Goal: Task Accomplishment & Management: Complete application form

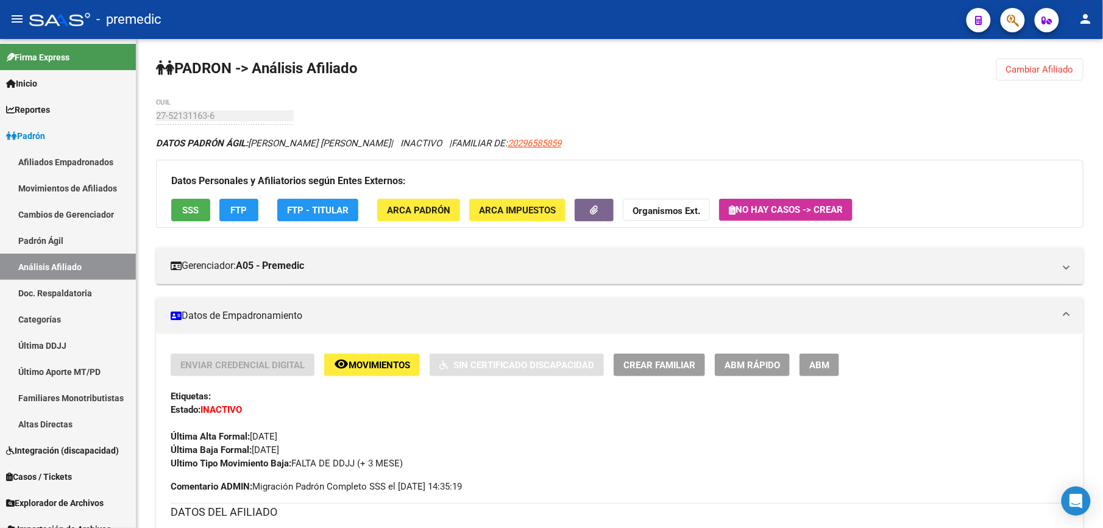
click at [1041, 64] on span "Cambiar Afiliado" at bounding box center [1040, 69] width 68 height 11
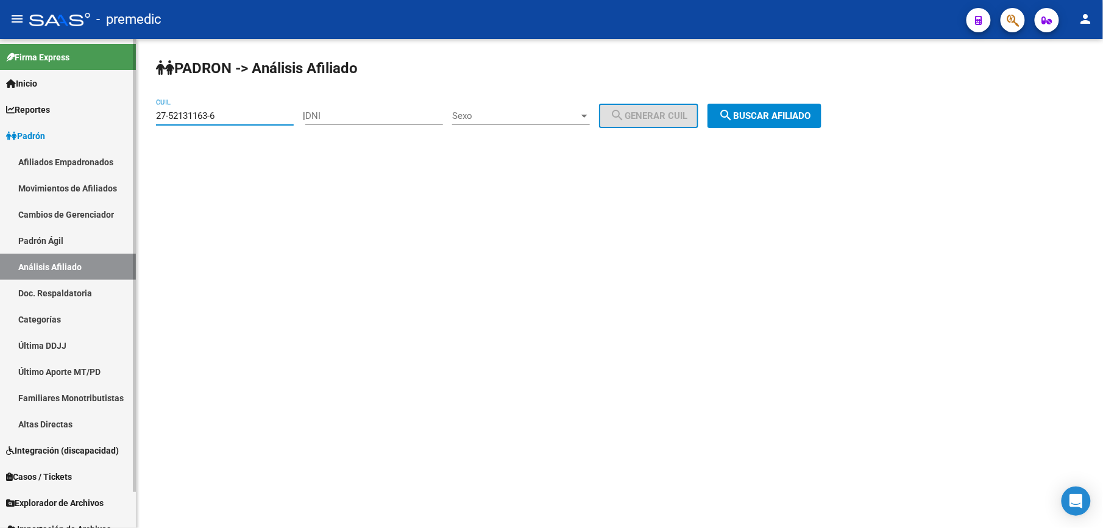
drag, startPoint x: 247, startPoint y: 117, endPoint x: 149, endPoint y: 105, distance: 99.5
click at [6, 115] on mat-sidenav-container "Firma Express Inicio Calendario SSS Instructivos Contacto OS Reportes Padrón Tr…" at bounding box center [551, 283] width 1103 height 489
paste input "8143800-7"
click at [797, 101] on div "PADRON -> Análisis Afiliado 27-58143800-7 CUIL | DNI Sexo Sexo search Generar C…" at bounding box center [620, 103] width 967 height 128
click at [799, 121] on button "search Buscar afiliado" at bounding box center [765, 116] width 114 height 24
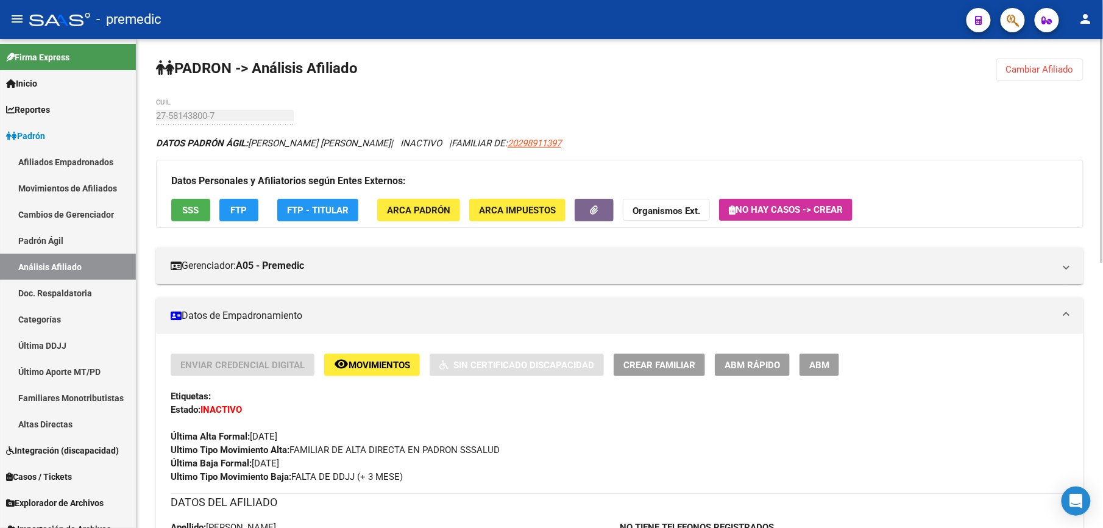
click at [1015, 73] on span "Cambiar Afiliado" at bounding box center [1040, 69] width 68 height 11
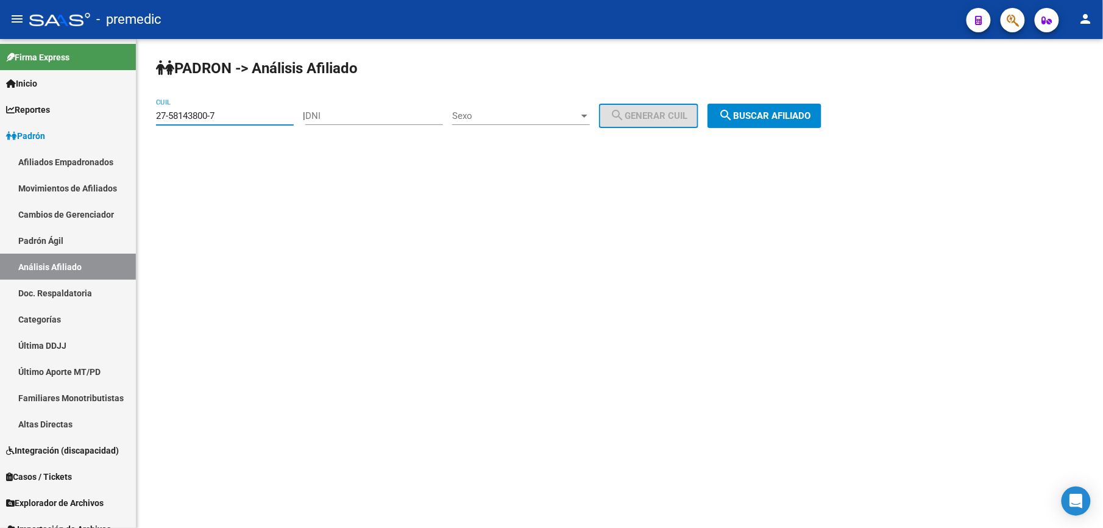
click at [235, 111] on input "27-58143800-7" at bounding box center [225, 115] width 138 height 11
click at [234, 111] on input "27-58143800-7" at bounding box center [225, 115] width 138 height 11
paste input "34022034-5"
click at [822, 105] on button "search Buscar afiliado" at bounding box center [765, 116] width 114 height 24
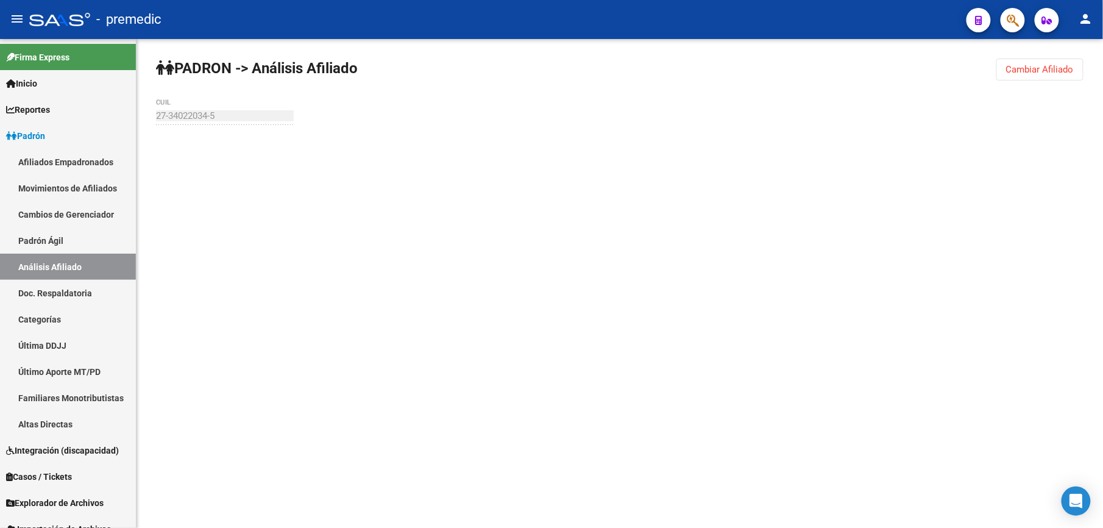
click at [810, 115] on div "PADRON -> Análisis Afiliado Cambiar Afiliado 27-34022034-5 CUIL" at bounding box center [620, 116] width 967 height 154
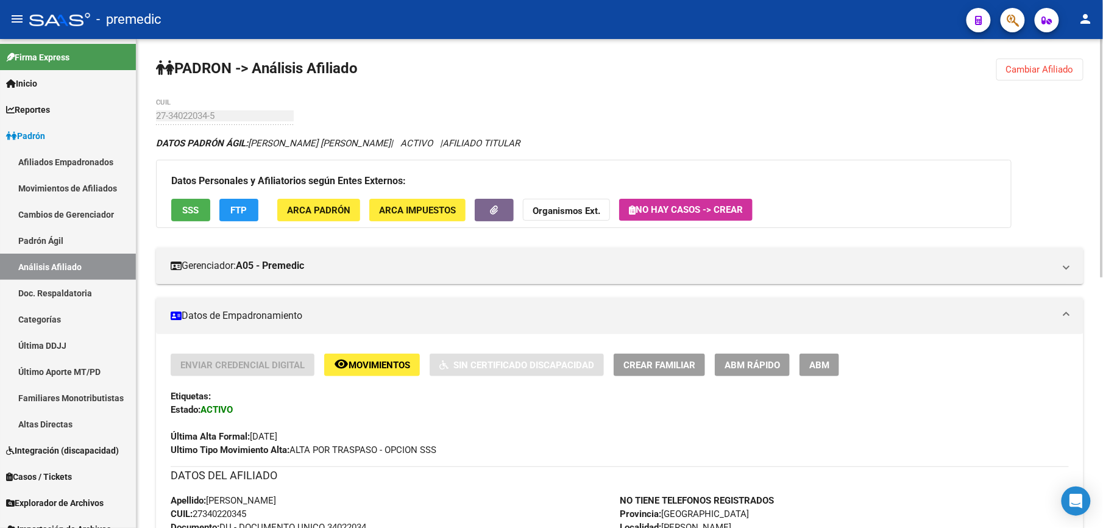
click at [1031, 79] on button "Cambiar Afiliado" at bounding box center [1040, 70] width 87 height 22
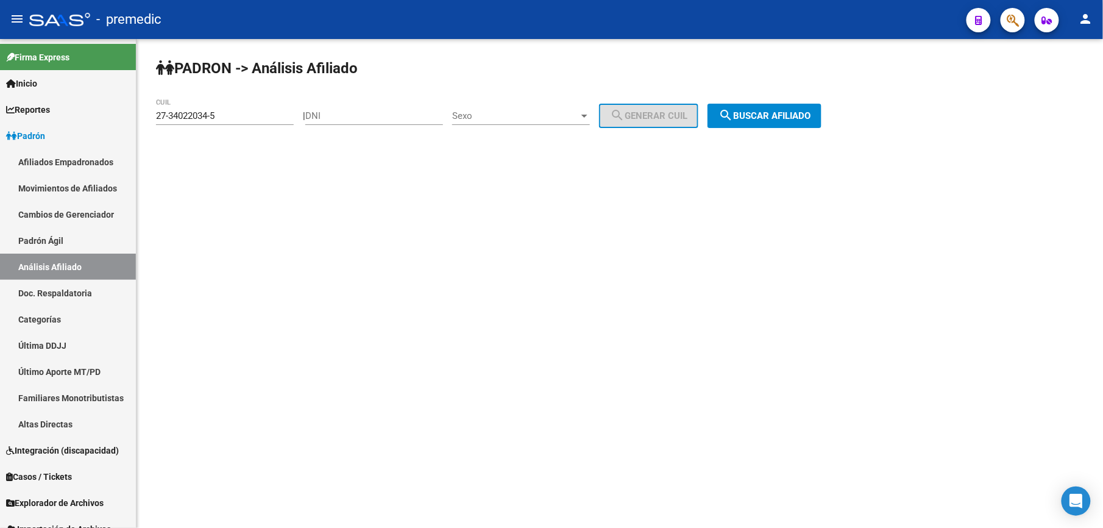
click at [228, 117] on input "27-34022034-5" at bounding box center [225, 115] width 138 height 11
paste input "29194069-8"
drag, startPoint x: 895, startPoint y: 130, endPoint x: 883, endPoint y: 125, distance: 13.4
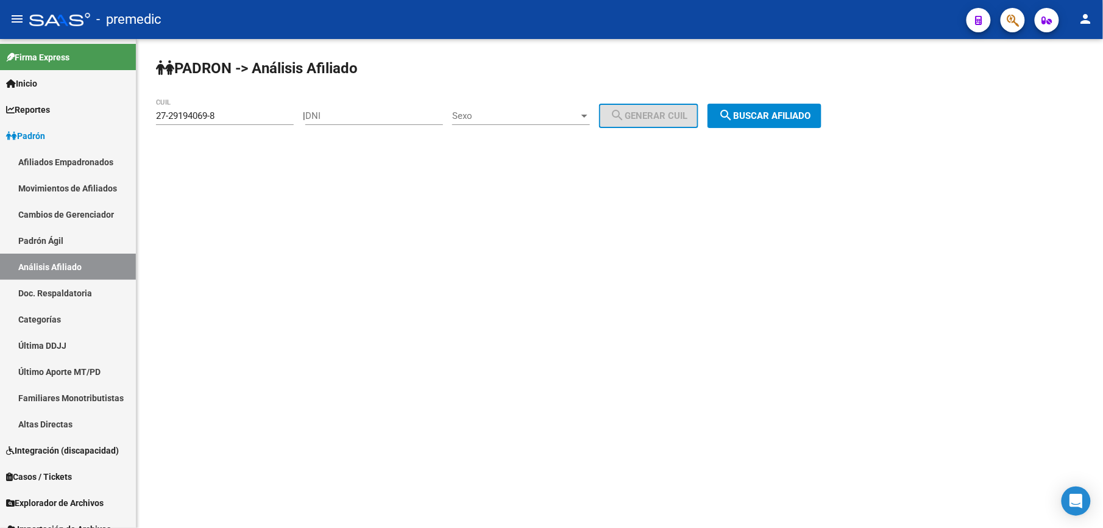
click at [895, 132] on div "PADRON -> Análisis Afiliado 27-29194069-8 CUIL | DNI Sexo Sexo search Generar C…" at bounding box center [620, 103] width 967 height 128
click at [745, 105] on button "search Buscar afiliado" at bounding box center [765, 116] width 114 height 24
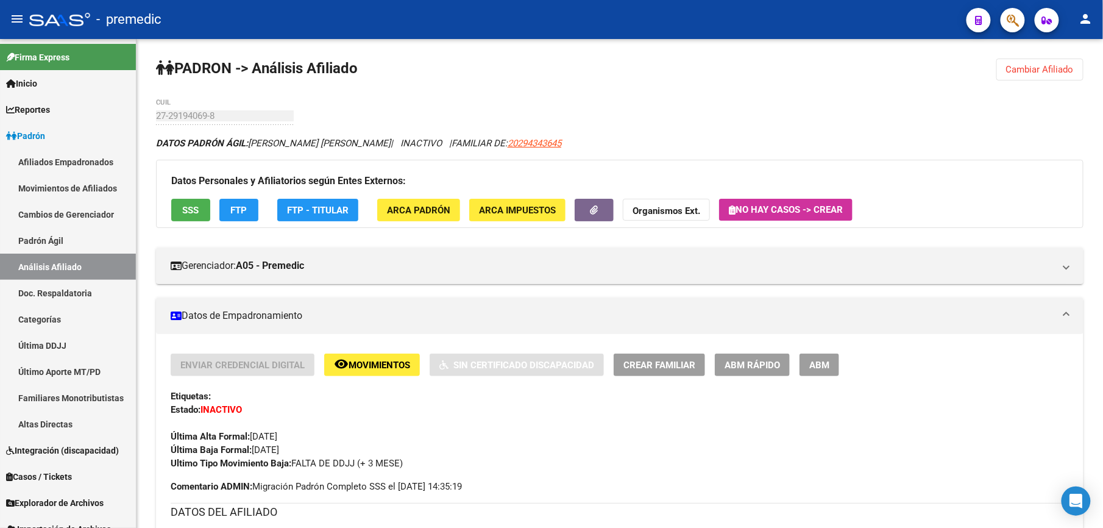
drag, startPoint x: 1054, startPoint y: 85, endPoint x: 1047, endPoint y: 57, distance: 29.0
click at [1047, 65] on button "Cambiar Afiliado" at bounding box center [1040, 70] width 87 height 22
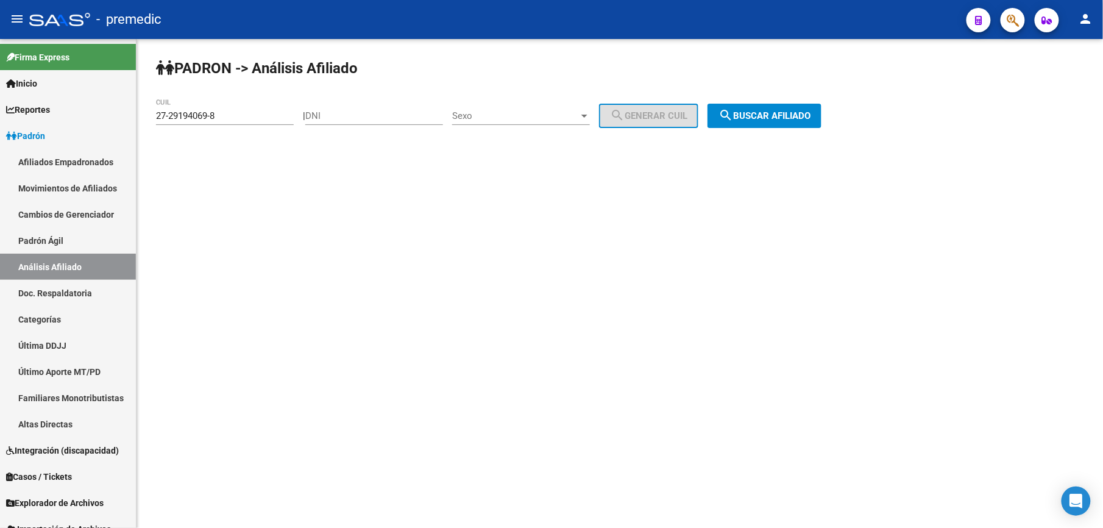
click at [208, 115] on input "27-29194069-8" at bounding box center [225, 115] width 138 height 11
paste input "30867000-2"
click at [788, 123] on button "search Buscar afiliado" at bounding box center [765, 116] width 114 height 24
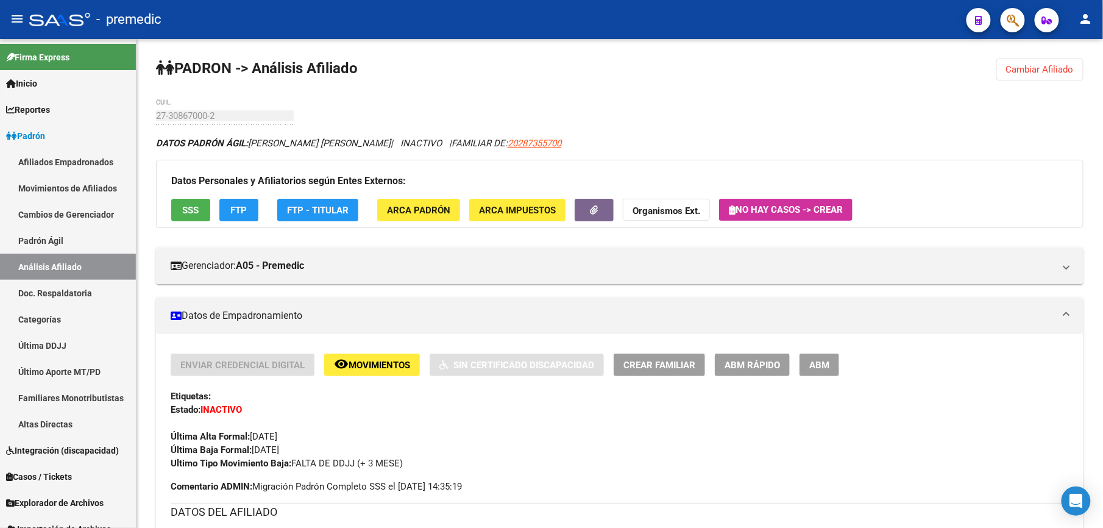
click at [1025, 71] on span "Cambiar Afiliado" at bounding box center [1040, 69] width 68 height 11
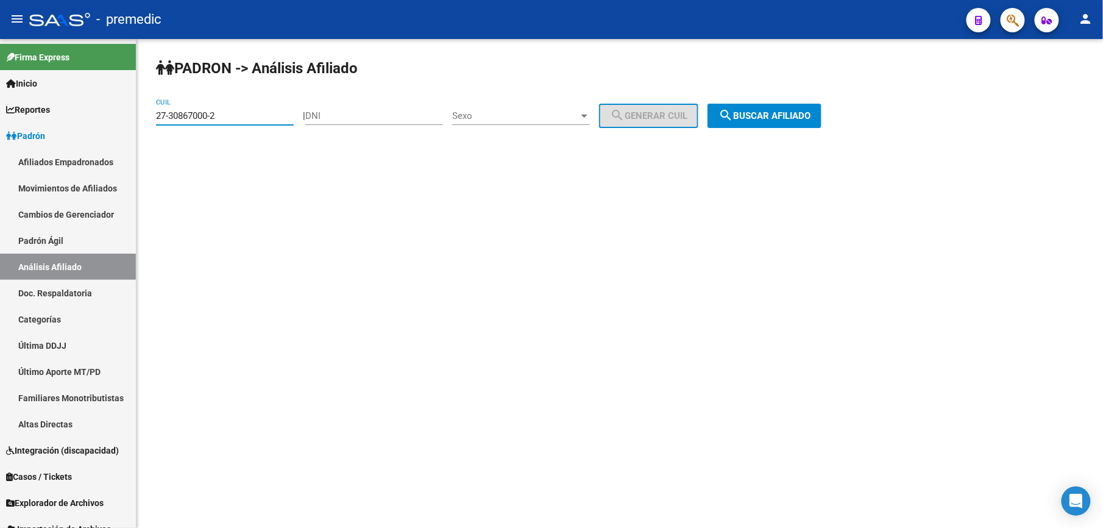
click at [268, 119] on input "27-30867000-2" at bounding box center [225, 115] width 138 height 11
paste input "0-39594219-1"
click at [795, 122] on button "search Buscar afiliado" at bounding box center [765, 116] width 114 height 24
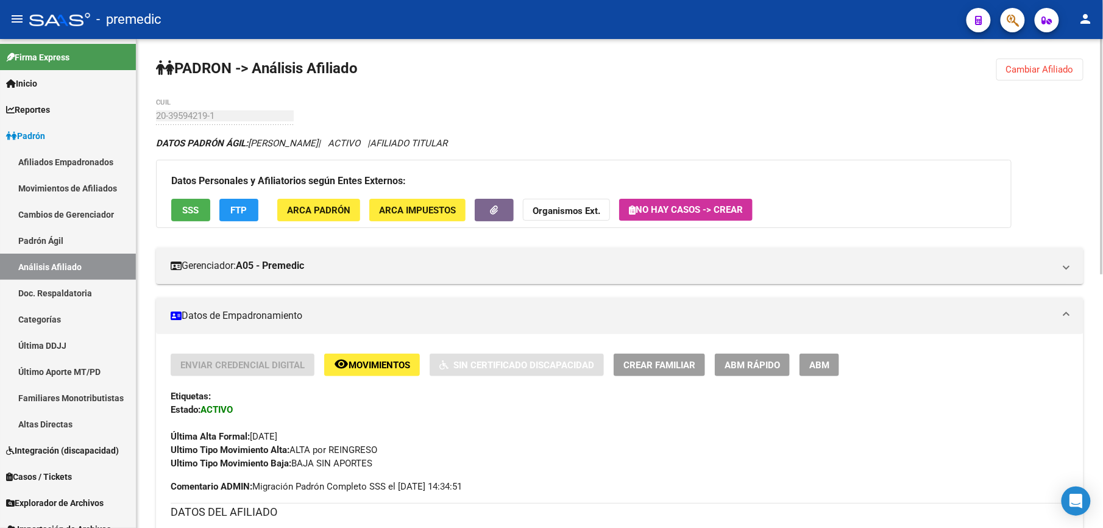
drag, startPoint x: 1083, startPoint y: 110, endPoint x: 1080, endPoint y: 74, distance: 36.0
click at [1079, 73] on button "Cambiar Afiliado" at bounding box center [1040, 70] width 87 height 22
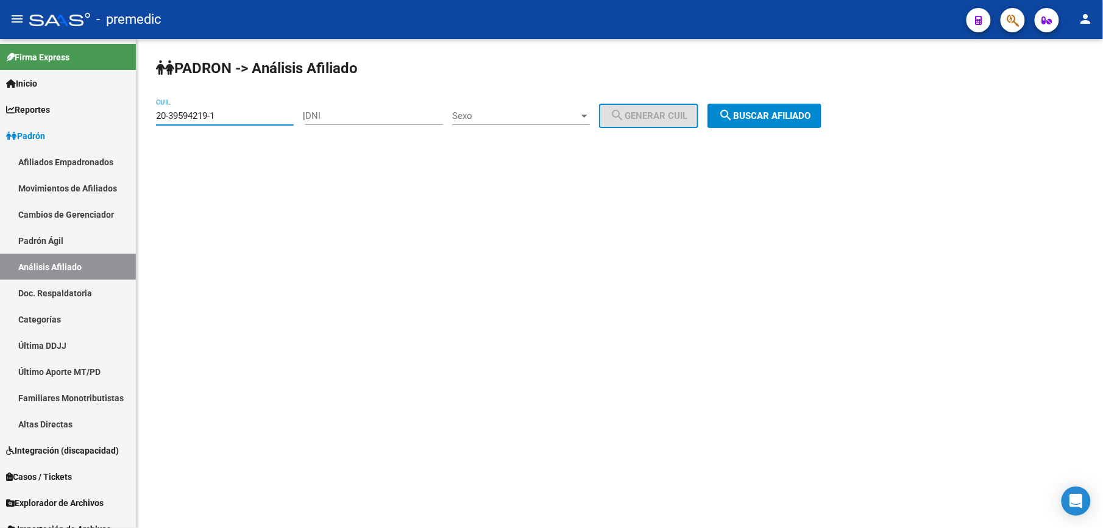
click at [219, 113] on input "20-39594219-1" at bounding box center [225, 115] width 138 height 11
paste input "3-31050697-4"
click at [219, 113] on input "23-31050697-4" at bounding box center [225, 115] width 138 height 11
drag, startPoint x: 892, startPoint y: 84, endPoint x: 807, endPoint y: 108, distance: 88.6
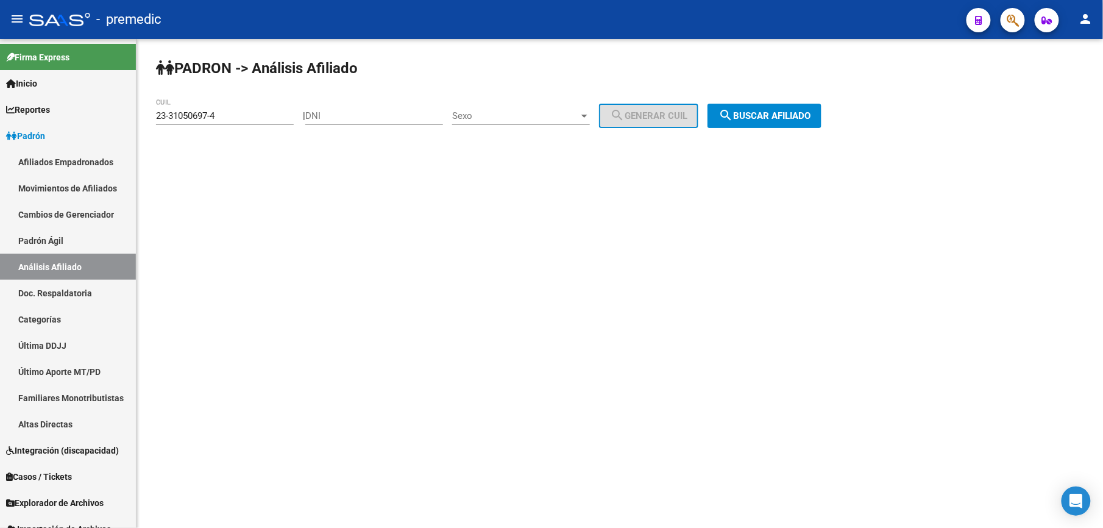
click at [893, 85] on div "PADRON -> Análisis Afiliado 23-31050697-4 CUIL | DNI Sexo Sexo search Generar C…" at bounding box center [620, 103] width 967 height 128
click at [795, 111] on span "search Buscar afiliado" at bounding box center [765, 115] width 92 height 11
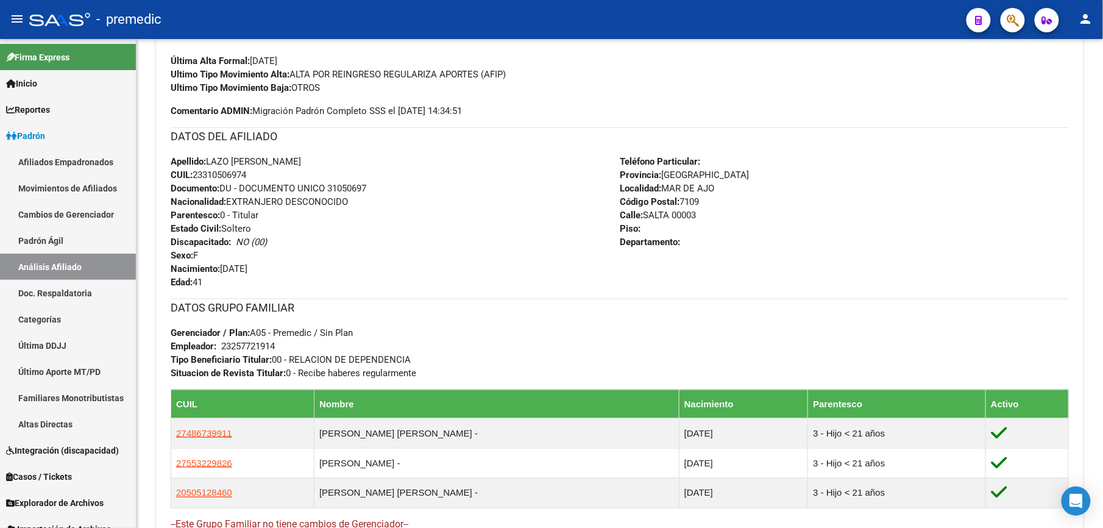
scroll to position [588, 0]
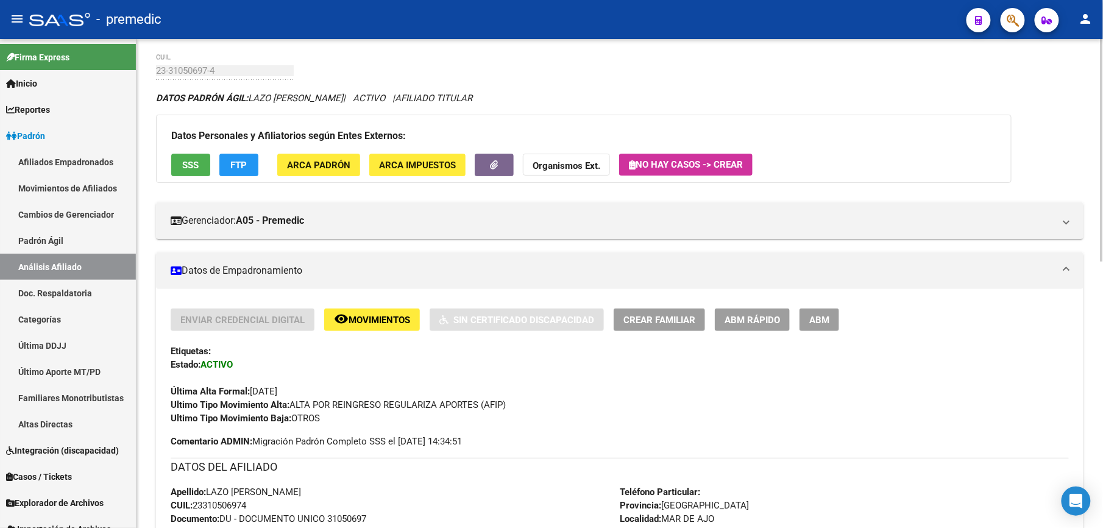
click at [1017, 44] on div "PADRON -> Análisis Afiliado Cambiar Afiliado 23-31050697-4 CUIL DATOS PADRÓN ÁG…" at bounding box center [620, 532] width 967 height 1076
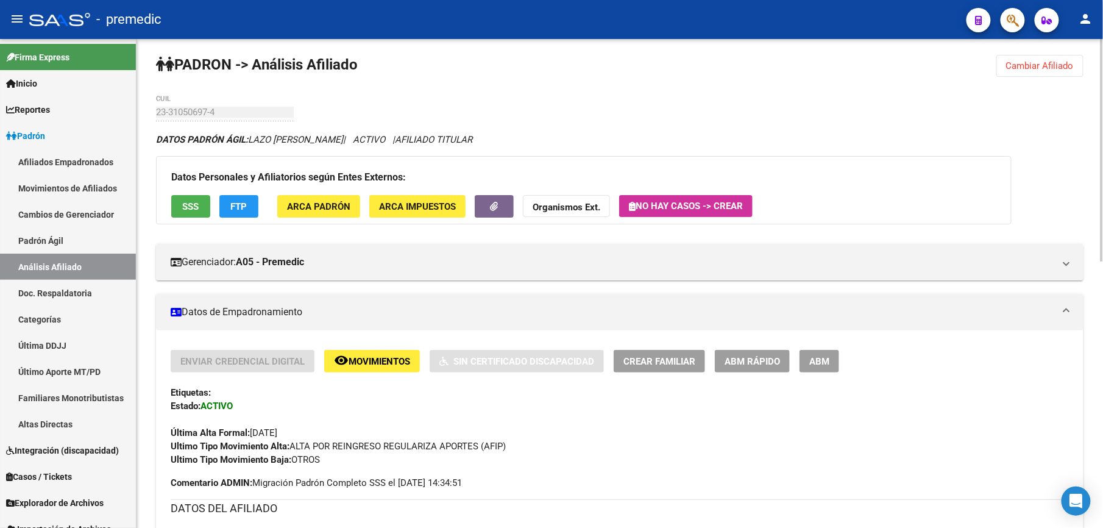
scroll to position [0, 0]
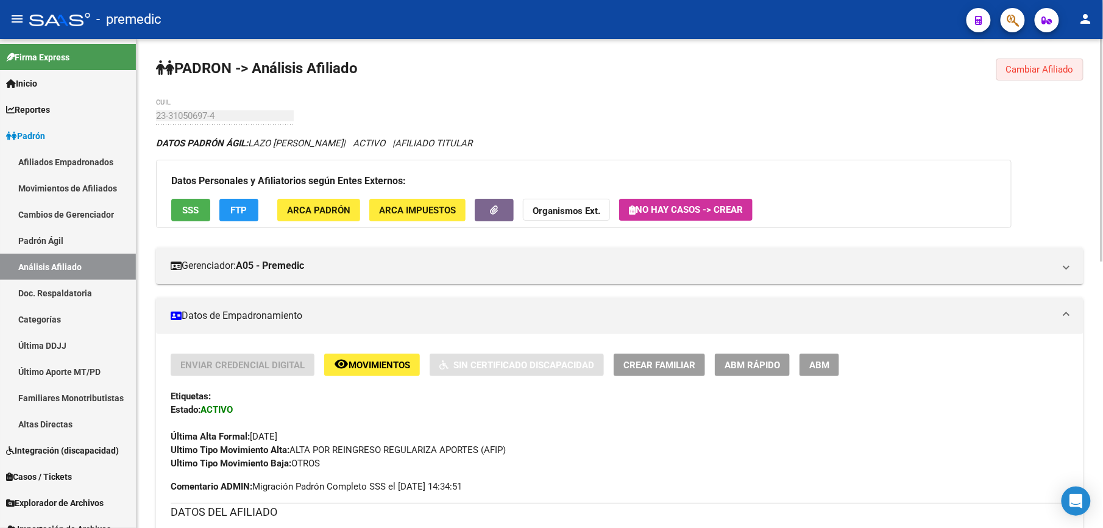
click at [1023, 76] on button "Cambiar Afiliado" at bounding box center [1040, 70] width 87 height 22
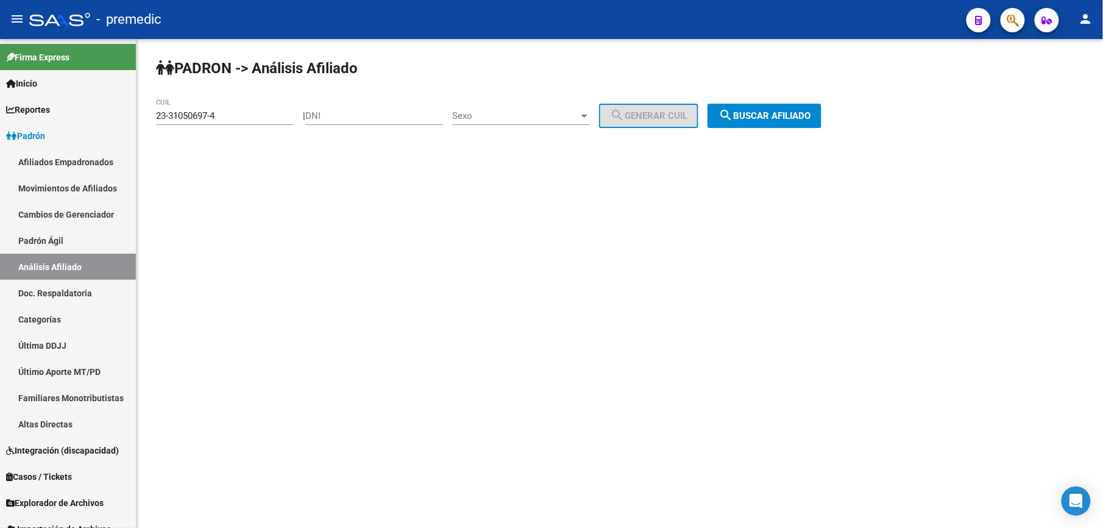
click at [222, 117] on input "23-31050697-4" at bounding box center [225, 115] width 138 height 11
paste input "7-36247212-7"
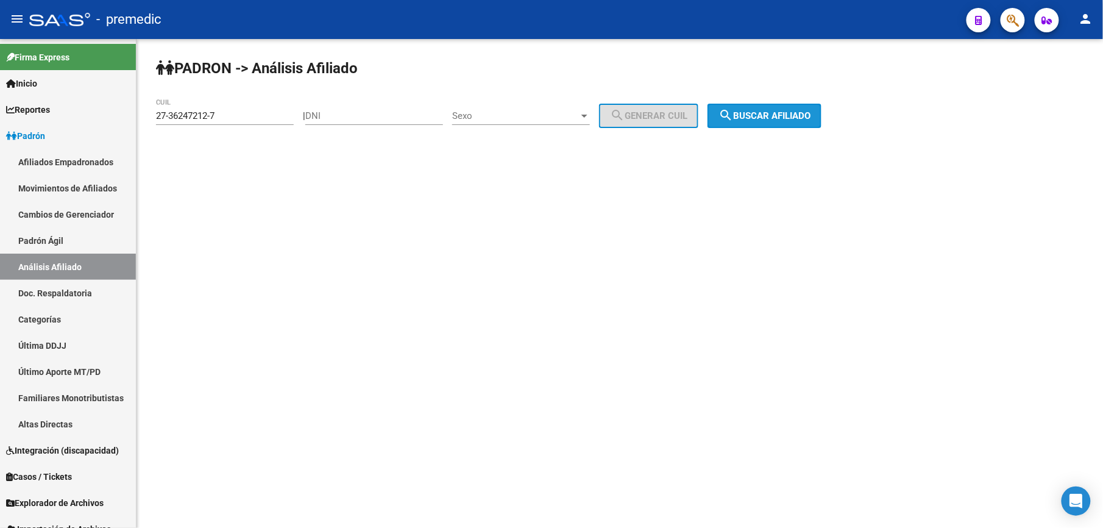
click at [733, 110] on mat-icon "search" at bounding box center [726, 115] width 15 height 15
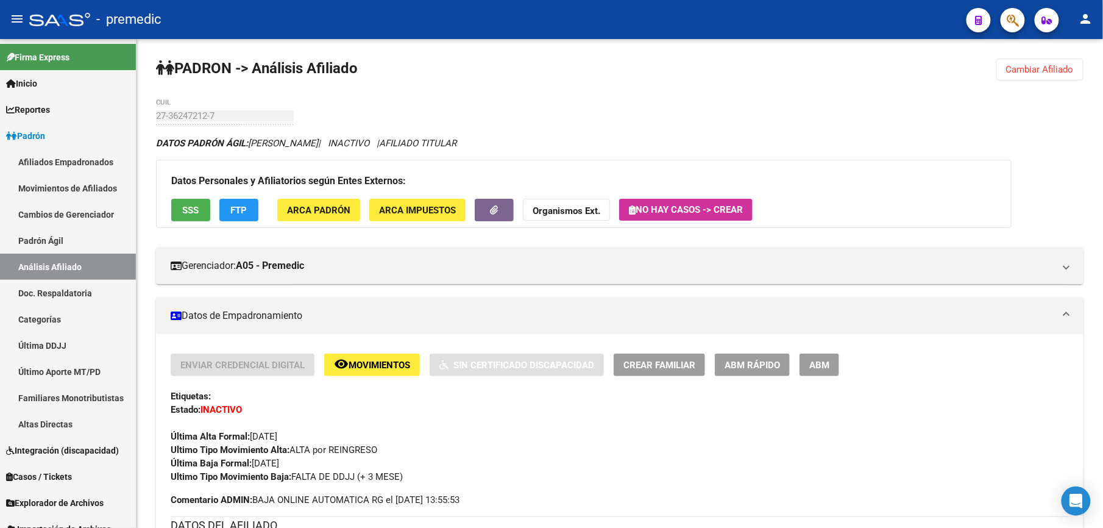
click at [1059, 69] on span "Cambiar Afiliado" at bounding box center [1040, 69] width 68 height 11
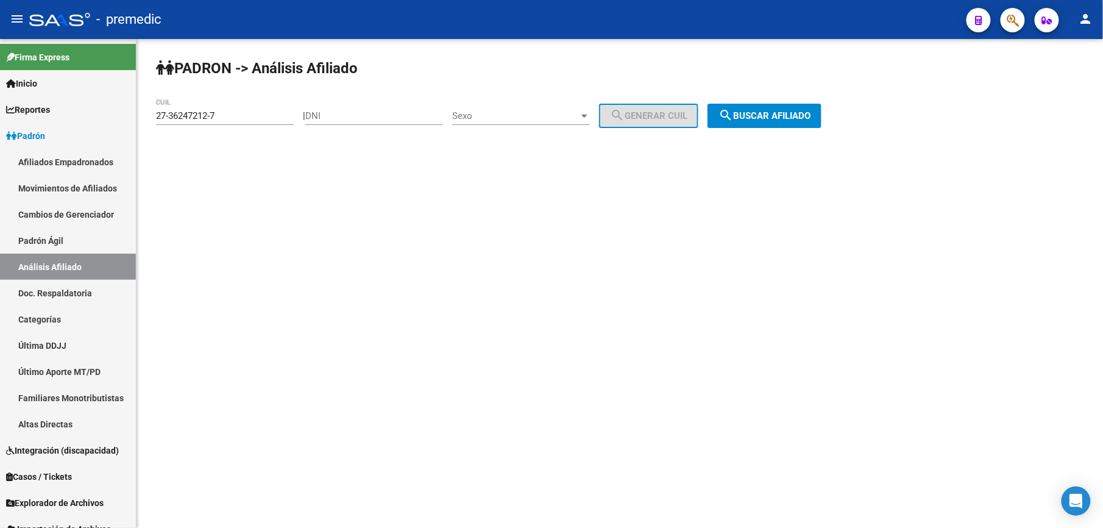
click at [263, 123] on div "27-36247212-7 CUIL" at bounding box center [225, 112] width 138 height 26
click at [262, 123] on div "27-36247212-7 CUIL" at bounding box center [225, 112] width 138 height 26
click at [262, 116] on input "27-36247212-7" at bounding box center [225, 115] width 138 height 11
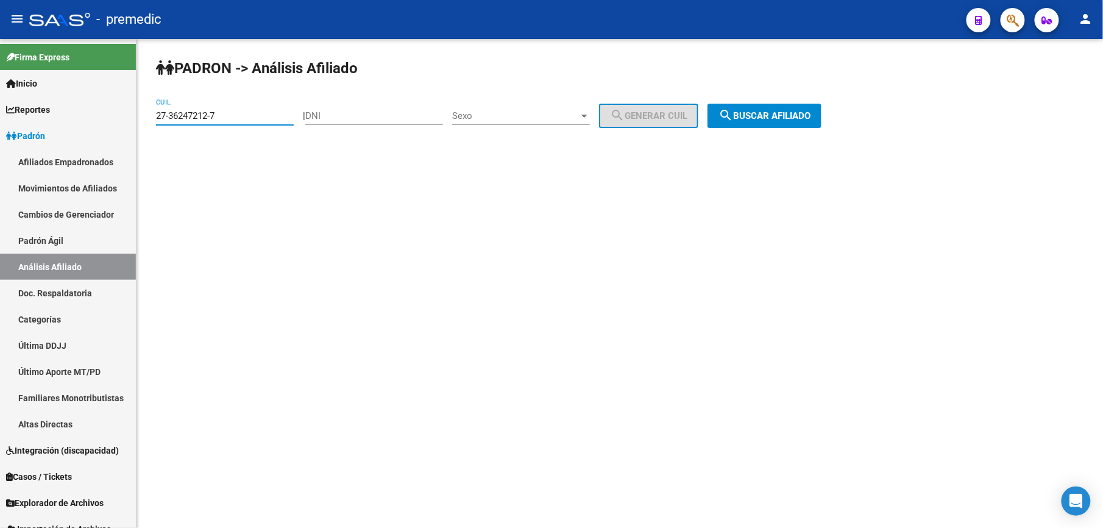
click at [262, 116] on input "27-36247212-7" at bounding box center [225, 115] width 138 height 11
paste input "3-94598200-4"
type input "23-94598200-4"
click at [776, 133] on div "PADRON -> Análisis Afiliado 23-94598200-4 CUIL | DNI Sexo Sexo search Generar C…" at bounding box center [620, 103] width 967 height 128
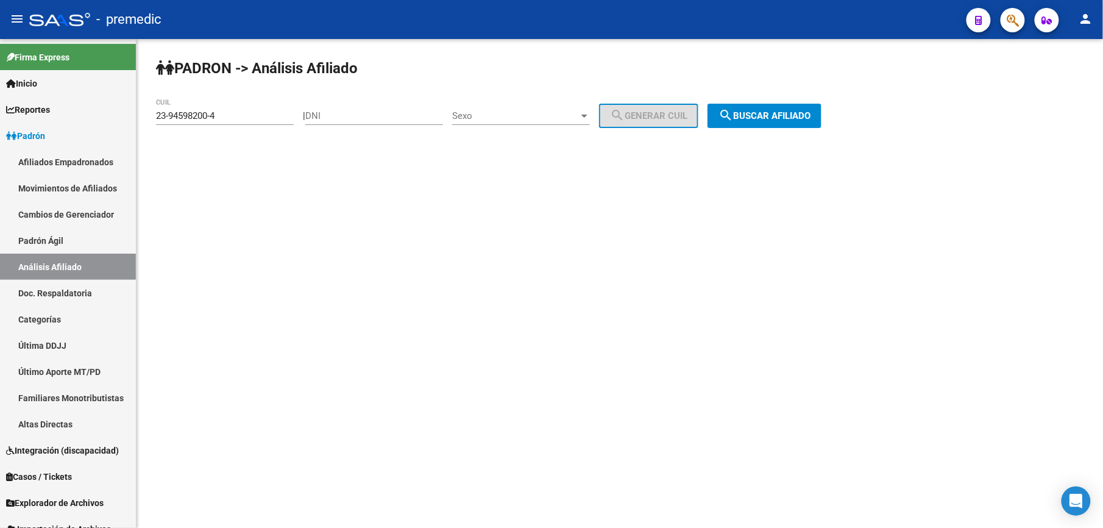
click at [778, 115] on span "search Buscar afiliado" at bounding box center [765, 115] width 92 height 11
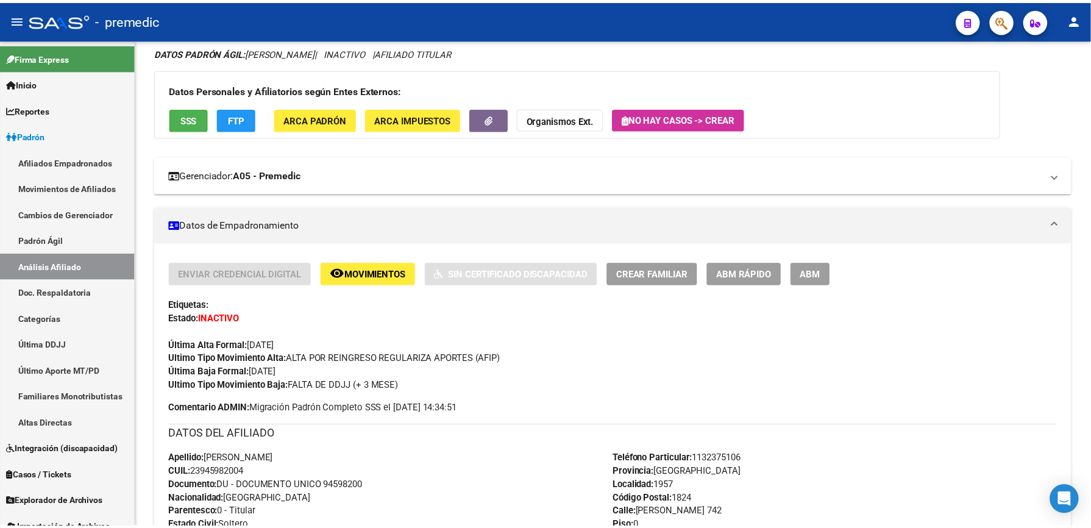
scroll to position [35, 0]
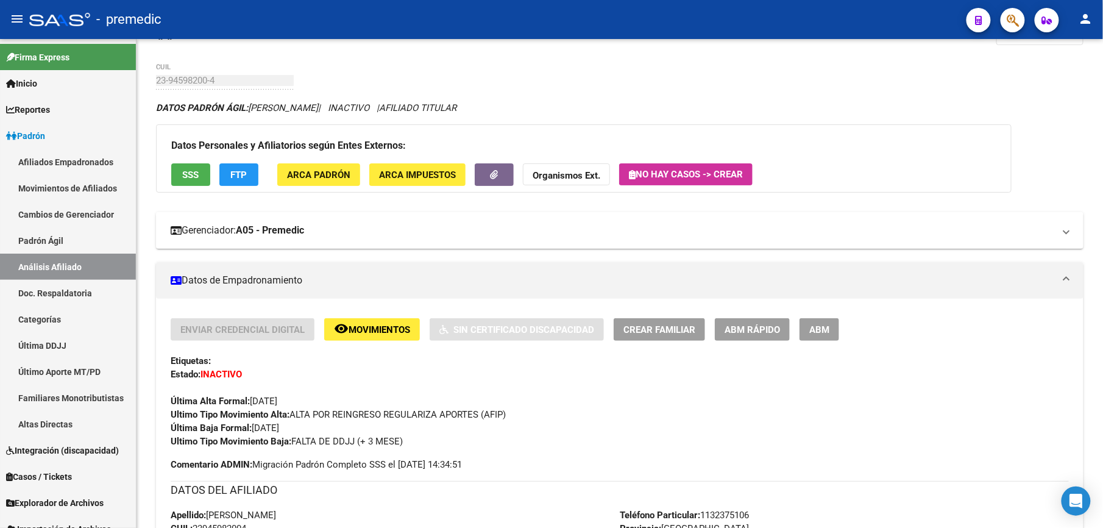
click at [730, 224] on mat-panel-title "Gerenciador: A05 - Premedic" at bounding box center [613, 230] width 884 height 13
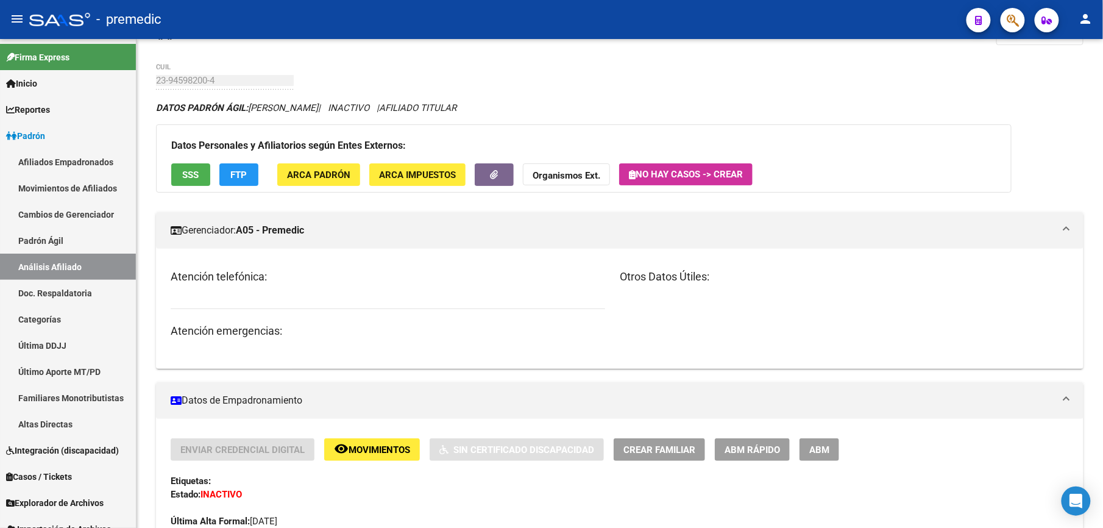
click at [747, 230] on mat-panel-title "Gerenciador: A05 - Premedic" at bounding box center [613, 230] width 884 height 13
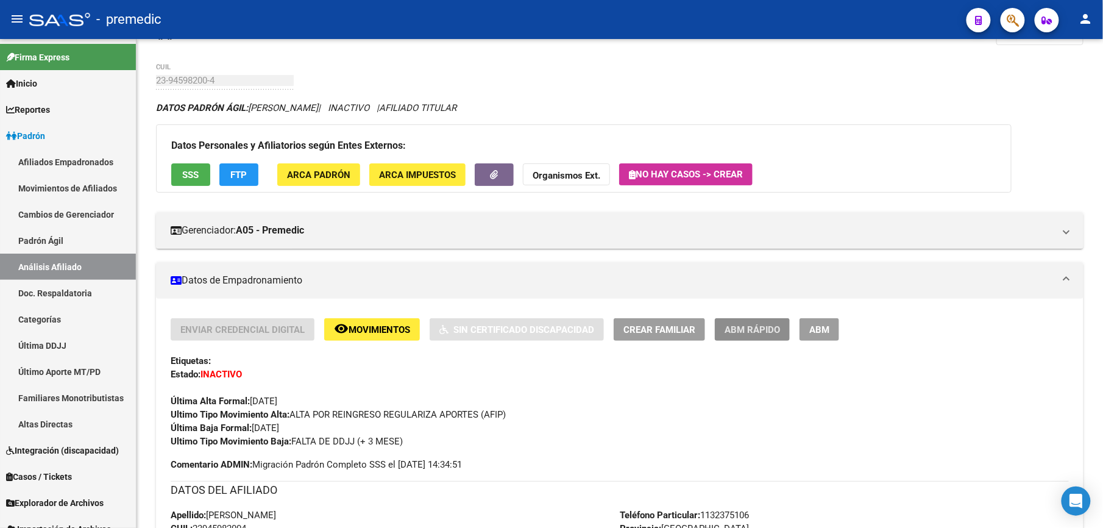
click at [744, 328] on span "ABM Rápido" at bounding box center [752, 329] width 55 height 11
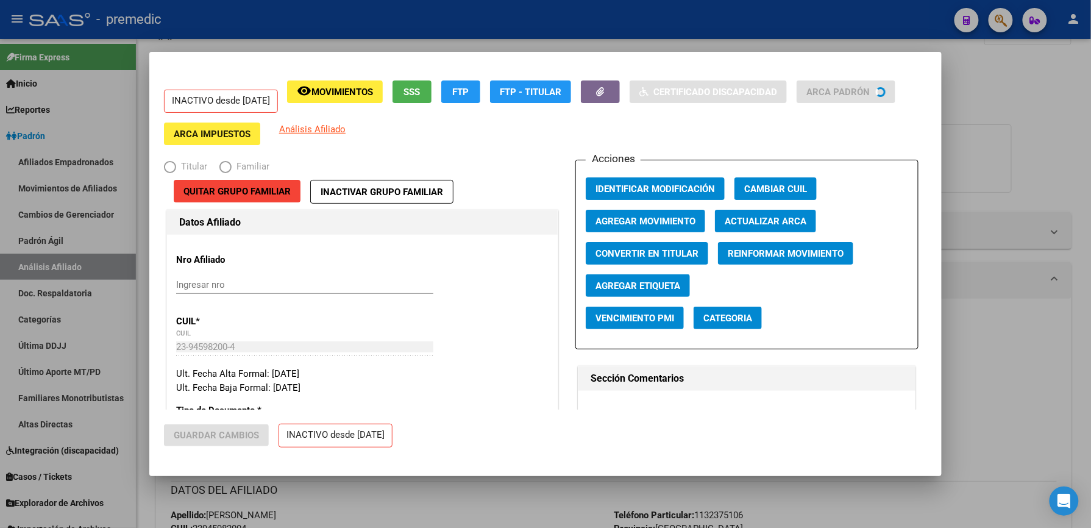
radio input "true"
type input "30-65214567-8"
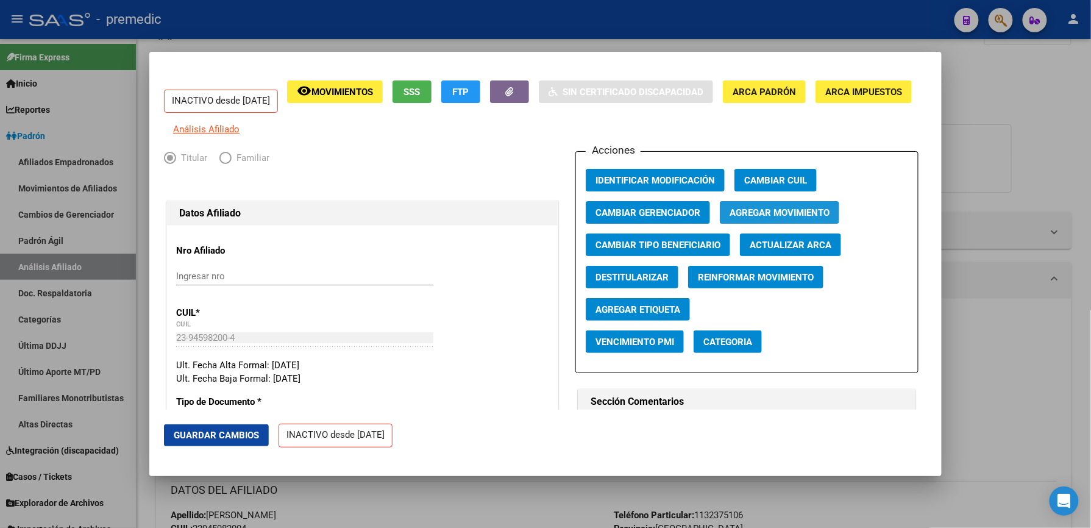
click at [791, 218] on span "Agregar Movimiento" at bounding box center [780, 212] width 100 height 11
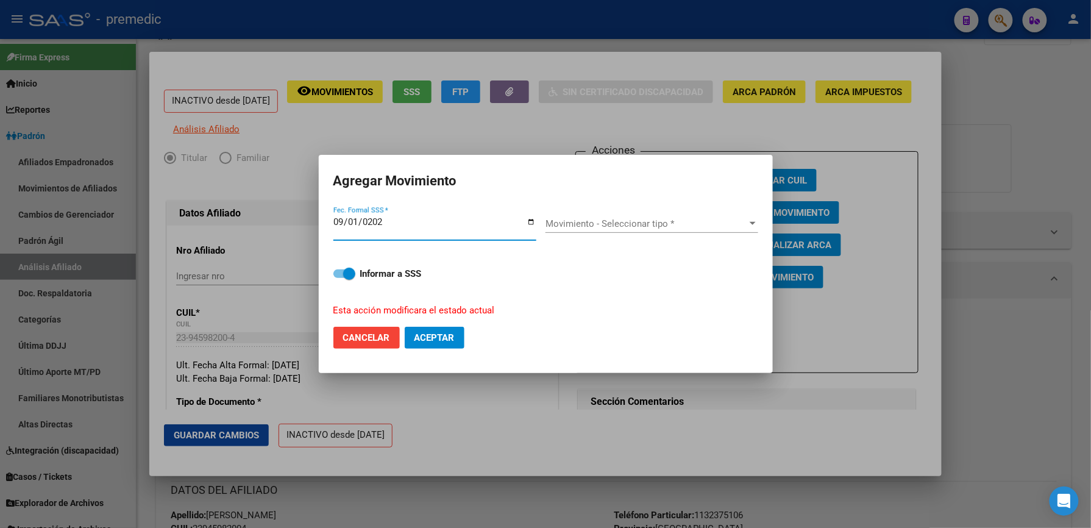
type input "[DATE]"
type input "0005-09-01"
click at [600, 229] on div "REGULARIZACION DE PADRON" at bounding box center [647, 223] width 202 height 11
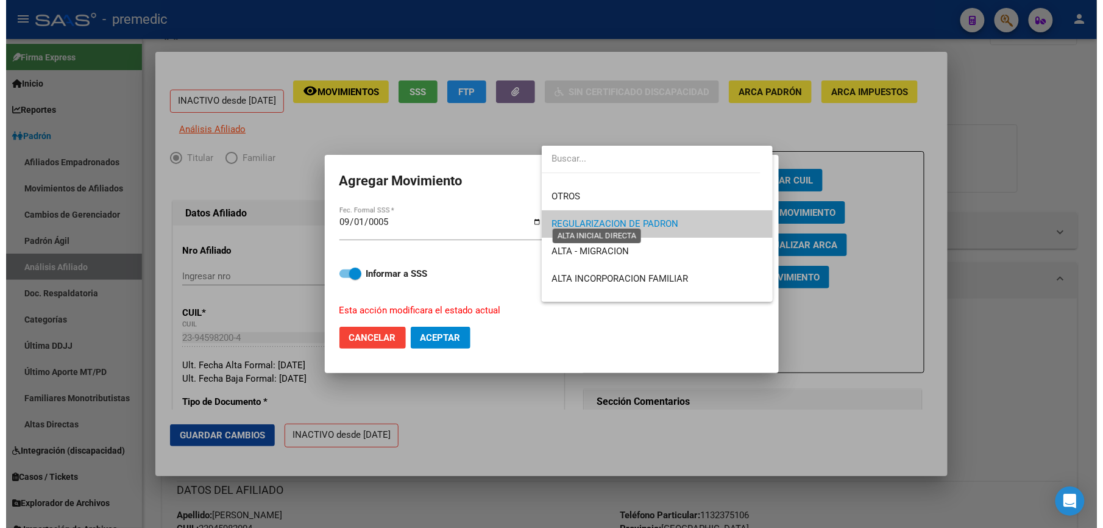
scroll to position [0, 0]
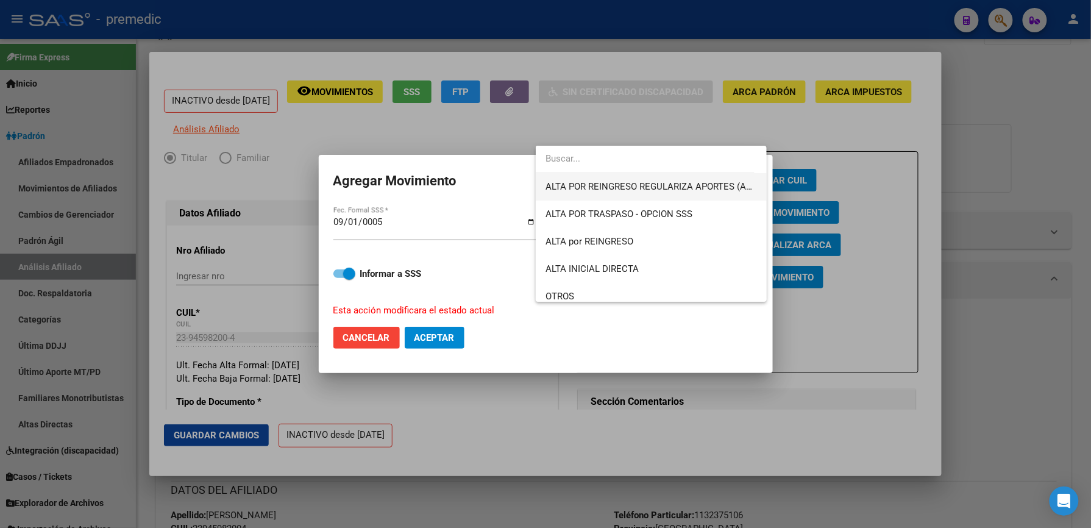
click at [600, 182] on span "ALTA POR REINGRESO REGULARIZA APORTES (AFIP)" at bounding box center [654, 186] width 216 height 11
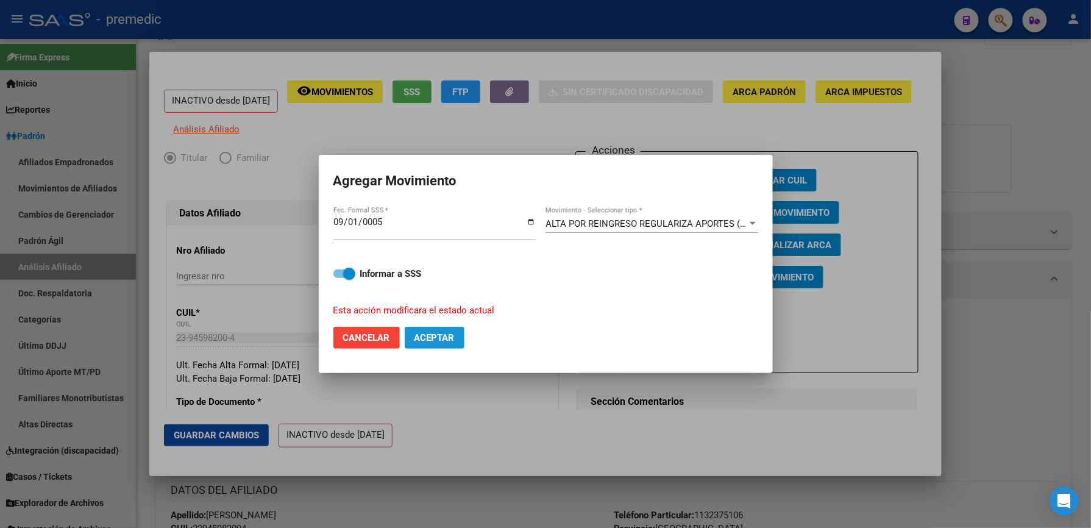
click at [432, 340] on span "Aceptar" at bounding box center [434, 337] width 40 height 11
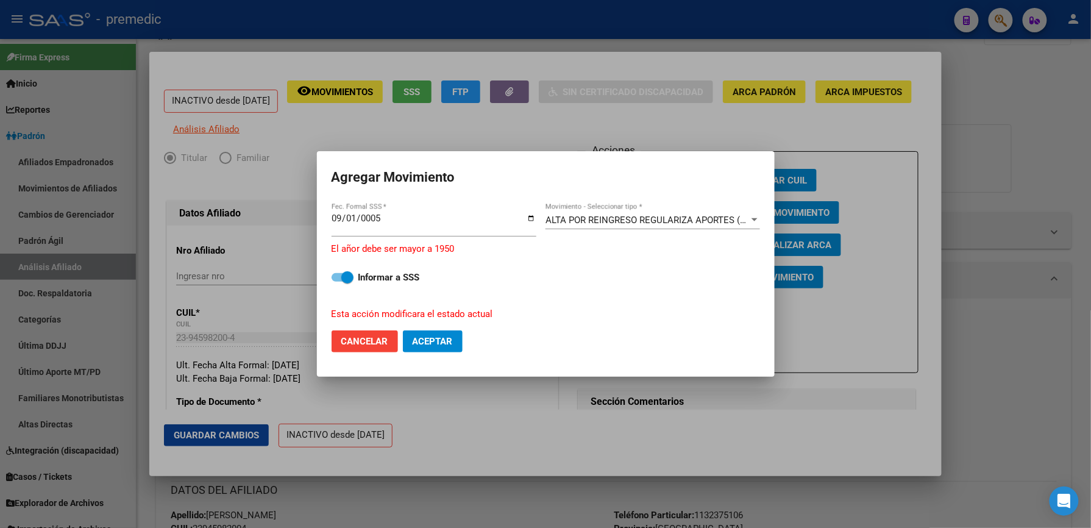
click at [396, 282] on strong "Informar a SSS" at bounding box center [389, 277] width 62 height 11
click at [338, 282] on input "Informar a SSS" at bounding box center [337, 282] width 1 height 1
checkbox input "false"
click at [405, 218] on input "0005-09-01" at bounding box center [434, 223] width 205 height 20
click at [374, 218] on input "0005-09-01" at bounding box center [434, 223] width 205 height 20
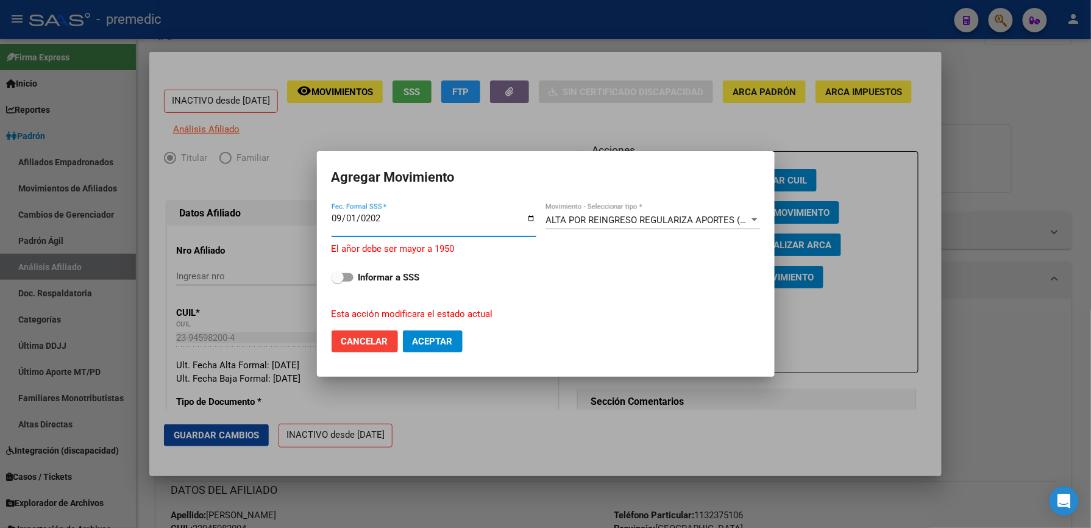
type input "[DATE]"
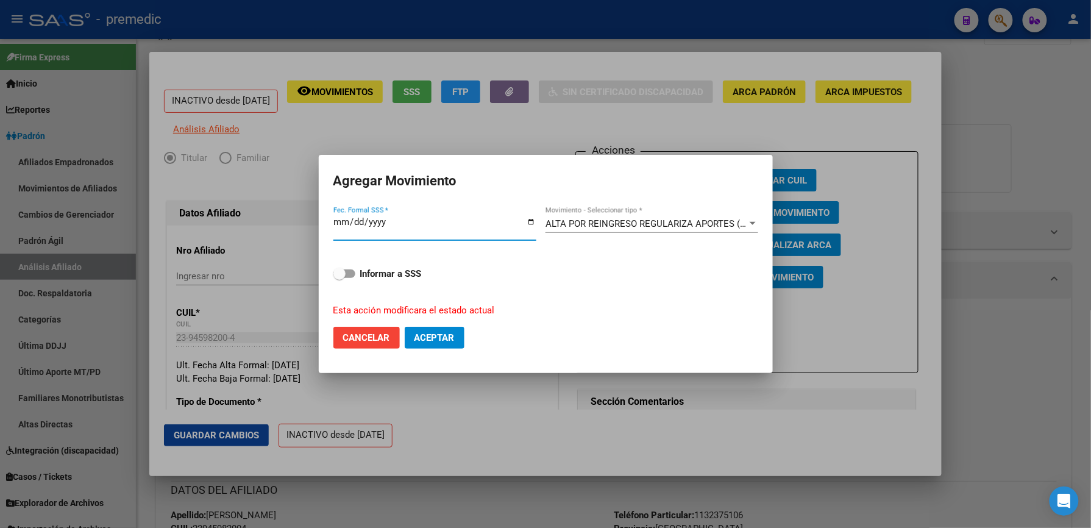
type input "0004-09-01"
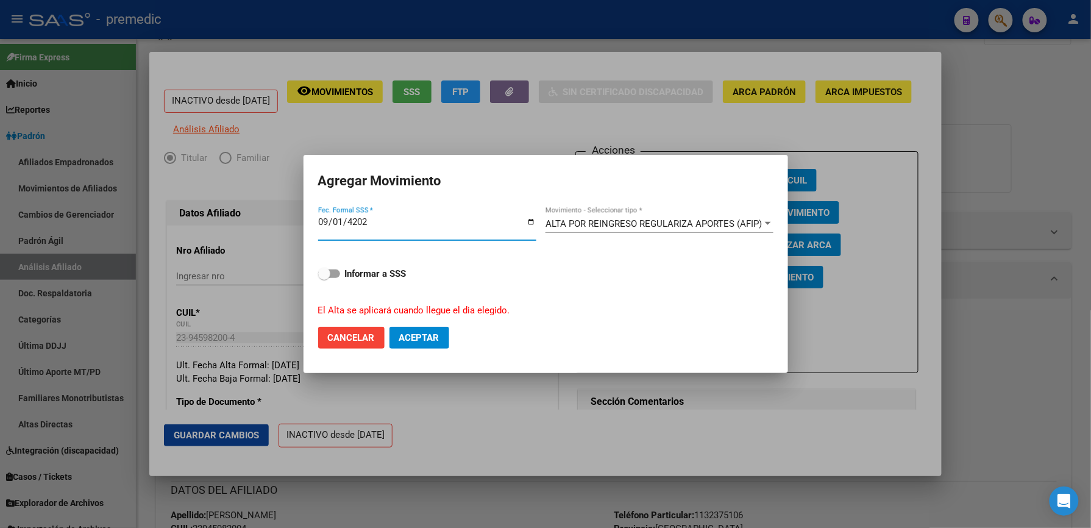
type input "[DATE]"
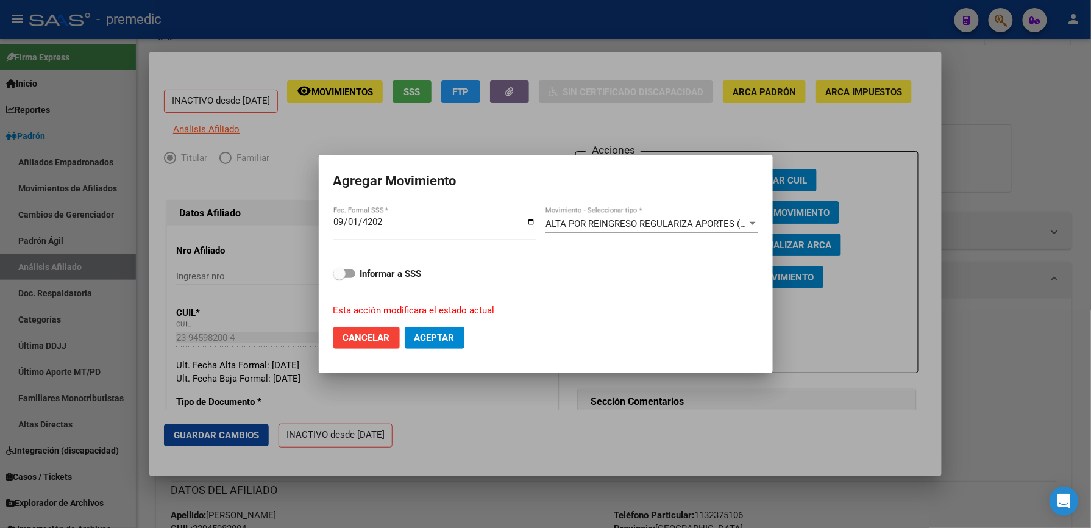
drag, startPoint x: 378, startPoint y: 318, endPoint x: 378, endPoint y: 300, distance: 18.3
click at [378, 305] on form "Agregar Movimiento [DATE] Fec. Formal SSS * ALTA POR REINGRESO REGULARIZA APORT…" at bounding box center [545, 263] width 425 height 189
click at [378, 276] on strong "Informar a SSS" at bounding box center [391, 273] width 62 height 11
click at [340, 278] on input "Informar a SSS" at bounding box center [339, 278] width 1 height 1
click at [425, 332] on span "Aceptar" at bounding box center [434, 337] width 40 height 11
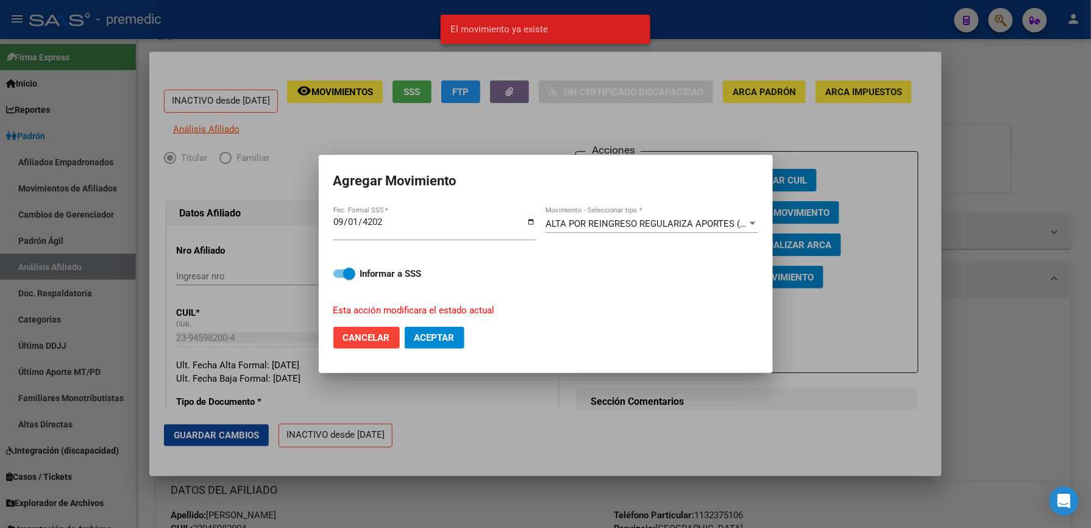
click at [382, 349] on mat-dialog-actions "Cancelar Aceptar" at bounding box center [545, 337] width 425 height 41
click at [386, 344] on button "Cancelar" at bounding box center [366, 338] width 66 height 22
checkbox input "false"
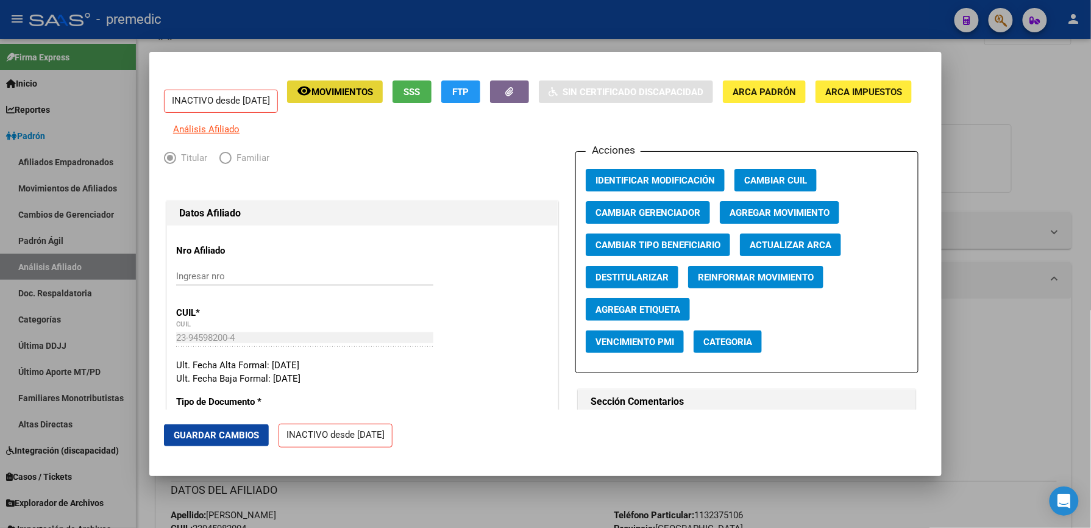
click at [373, 89] on span "Movimientos" at bounding box center [342, 92] width 62 height 11
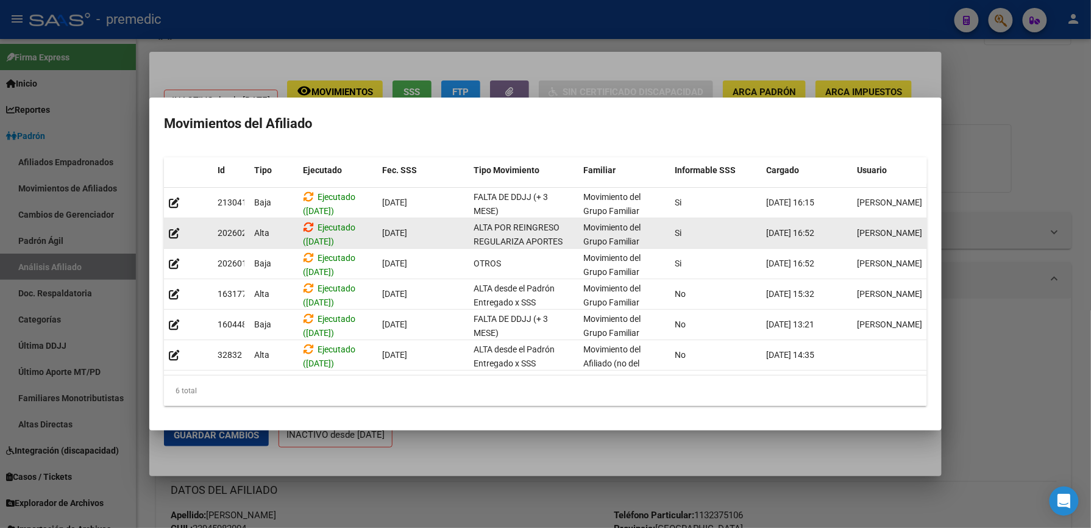
click at [308, 224] on icon at bounding box center [308, 227] width 11 height 12
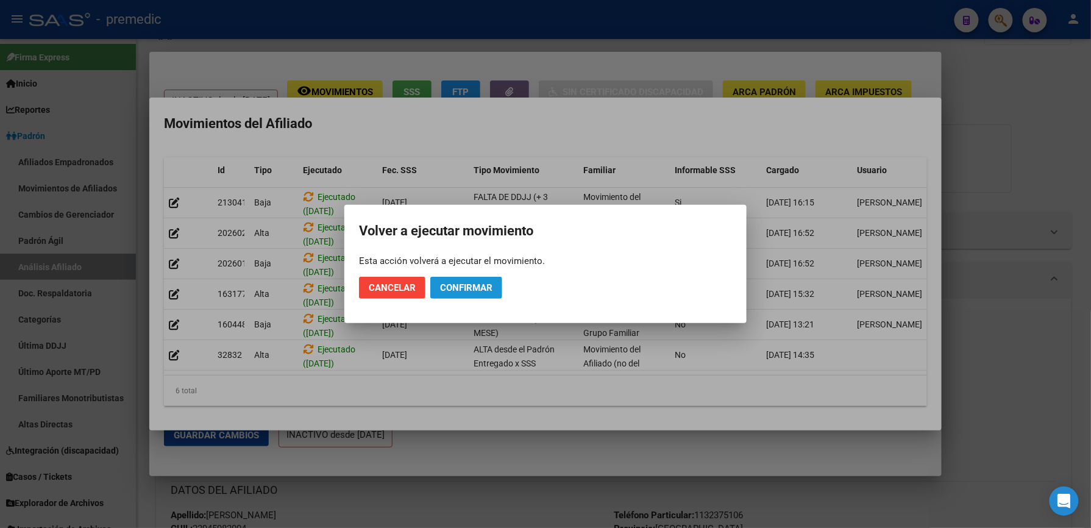
drag, startPoint x: 444, startPoint y: 284, endPoint x: 457, endPoint y: 295, distance: 16.4
click at [457, 295] on button "Confirmar" at bounding box center [466, 288] width 72 height 22
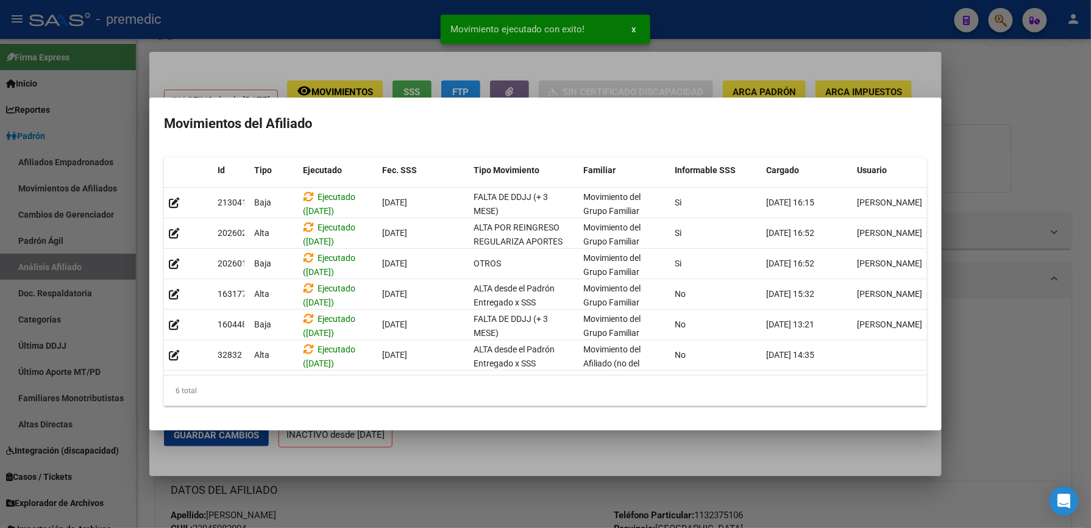
click at [970, 225] on div at bounding box center [545, 264] width 1091 height 528
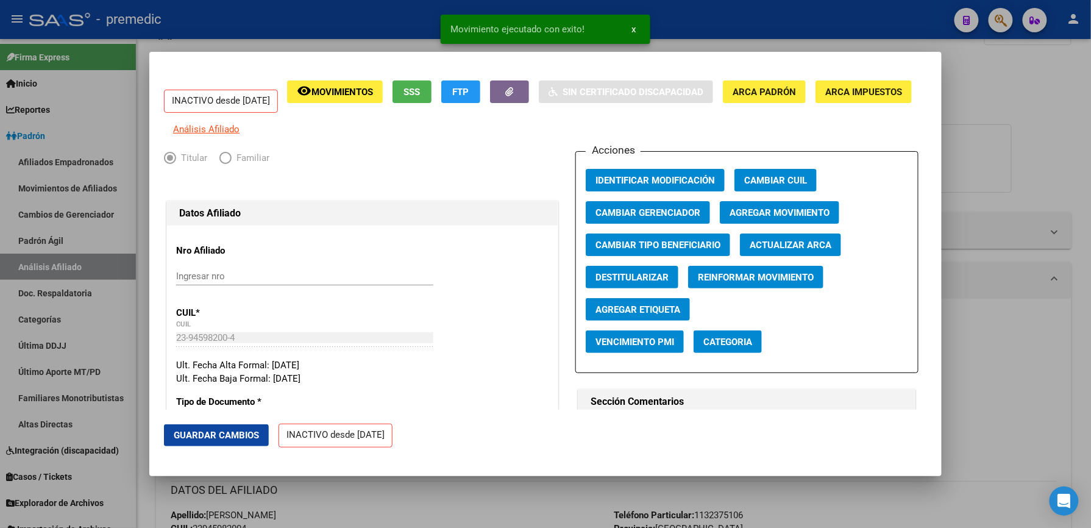
click at [955, 105] on div at bounding box center [545, 264] width 1091 height 528
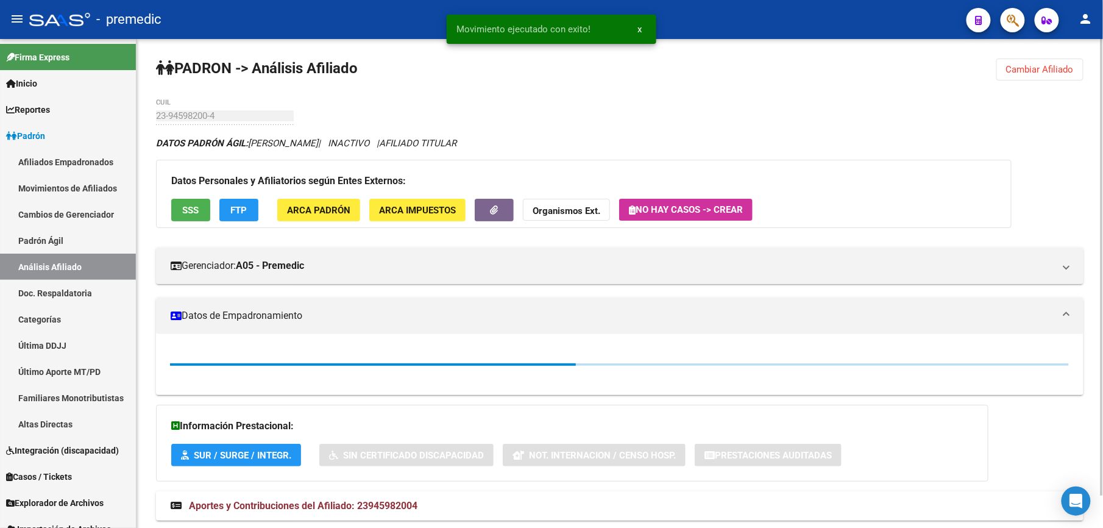
click at [1027, 73] on span "Cambiar Afiliado" at bounding box center [1040, 69] width 68 height 11
